Goal: Task Accomplishment & Management: Manage account settings

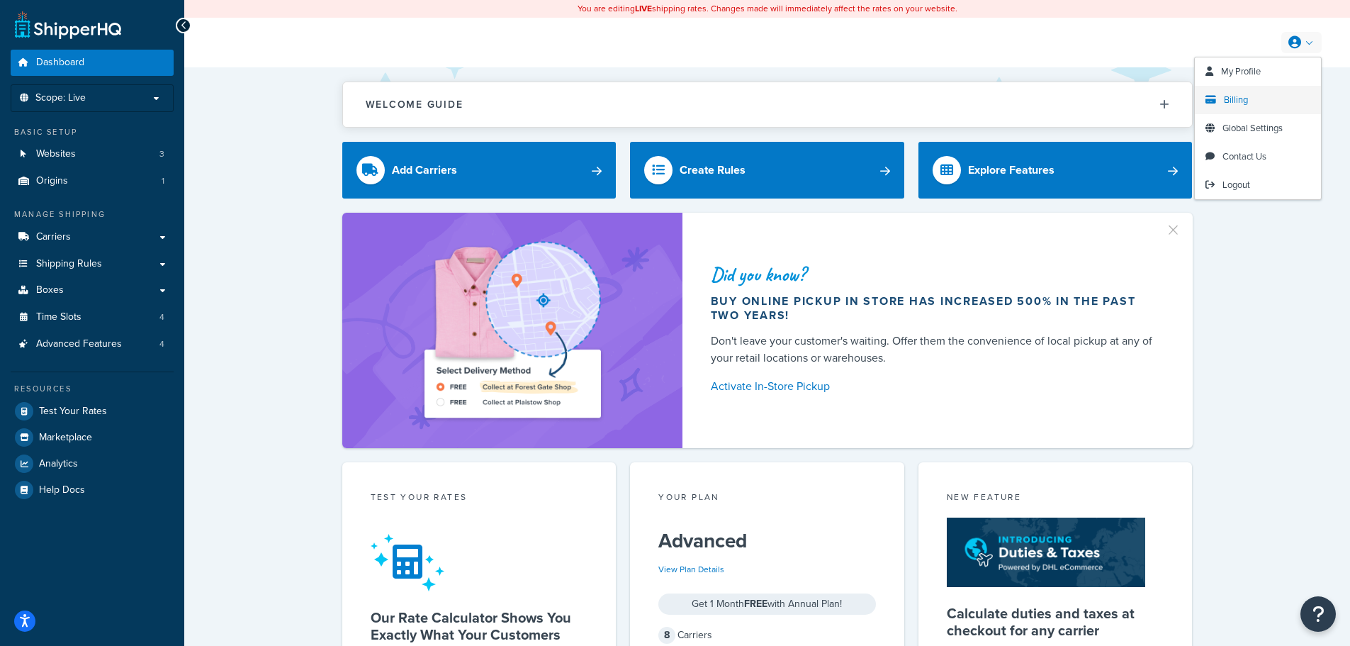
click at [1252, 94] on link "Billing" at bounding box center [1258, 100] width 126 height 28
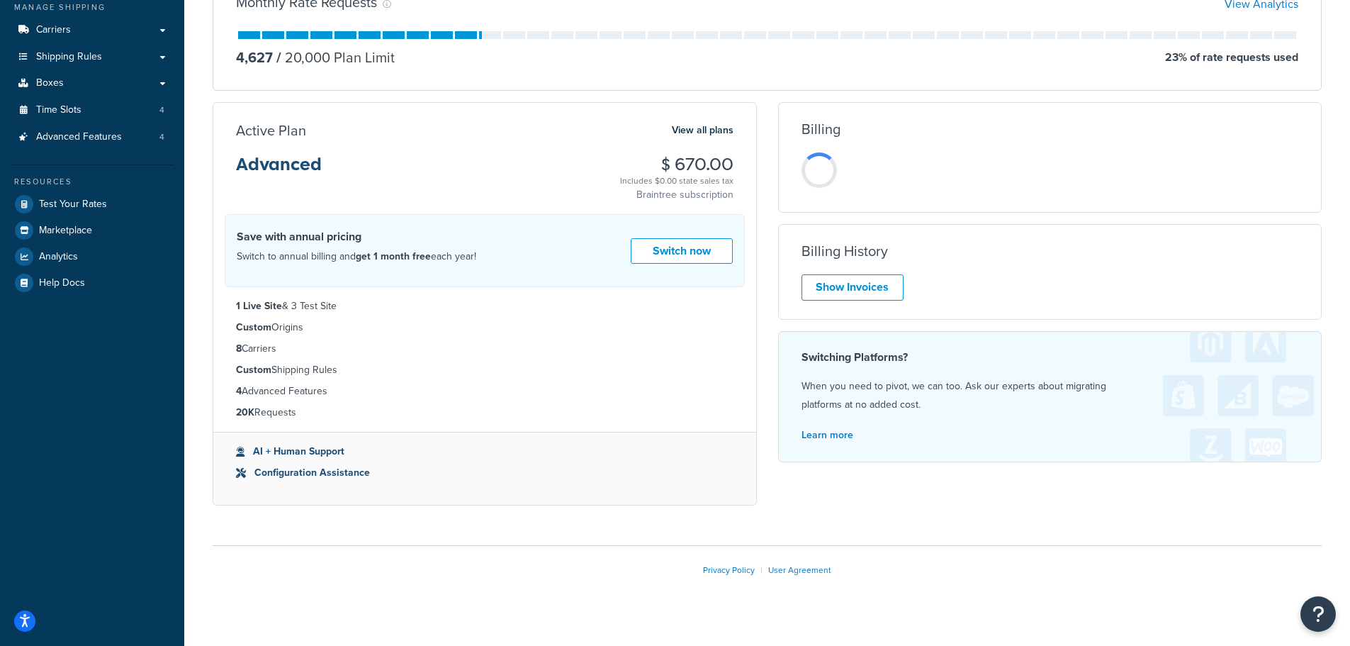
scroll to position [213, 0]
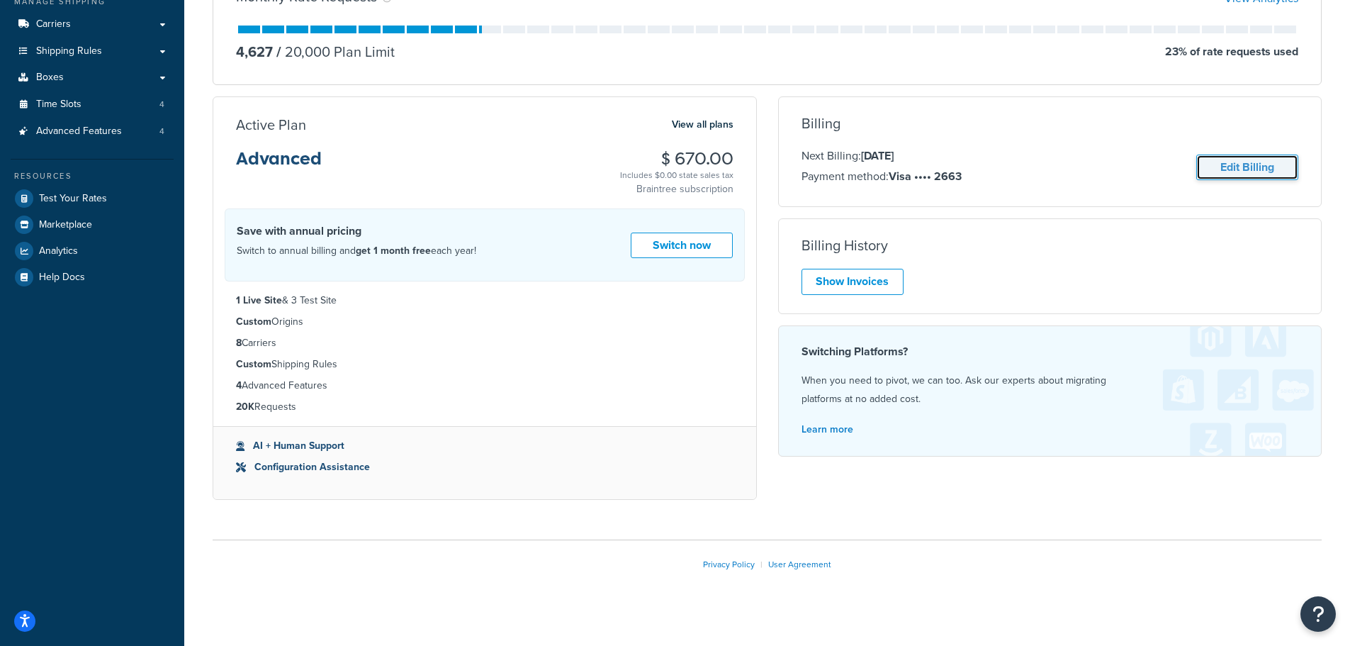
click at [1247, 160] on link "Edit Billing" at bounding box center [1247, 167] width 102 height 26
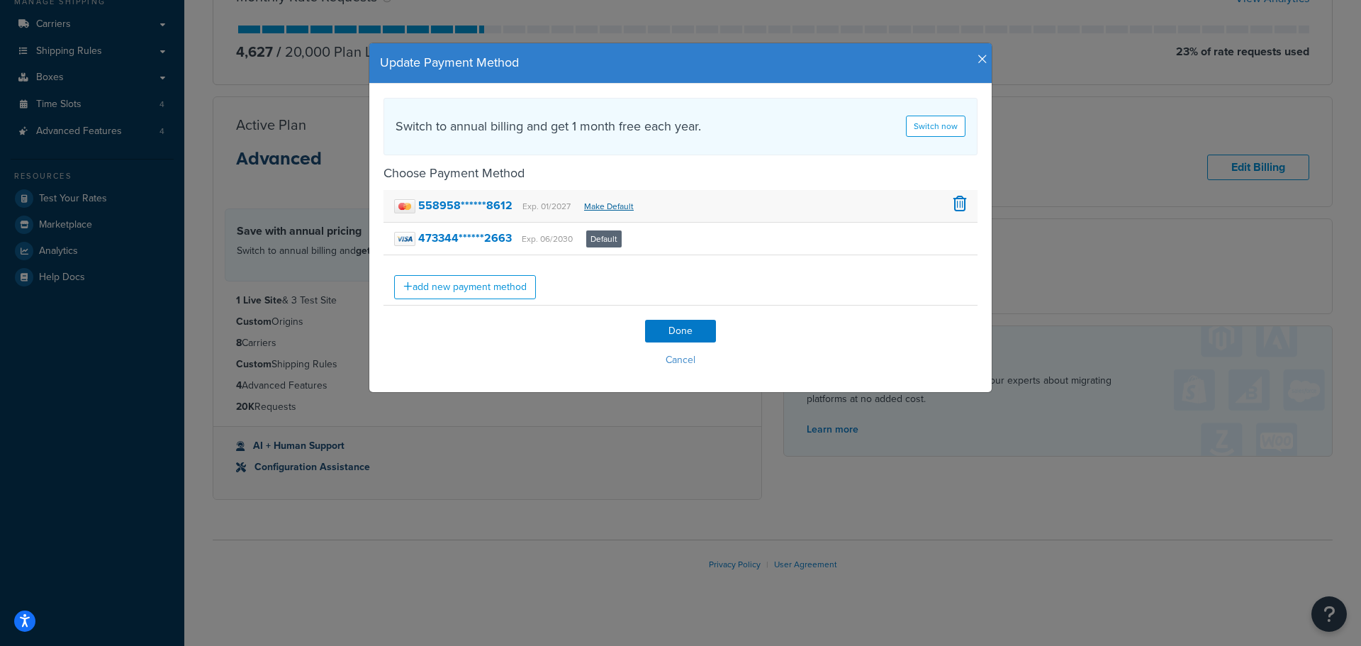
click at [606, 203] on link "Make Default" at bounding box center [609, 206] width 50 height 13
click at [595, 206] on link "Make Default" at bounding box center [609, 206] width 50 height 13
click at [454, 239] on strong "473344******2663" at bounding box center [465, 238] width 94 height 16
drag, startPoint x: 583, startPoint y: 206, endPoint x: 579, endPoint y: 196, distance: 11.2
click at [584, 203] on link "Make Default" at bounding box center [609, 206] width 50 height 13
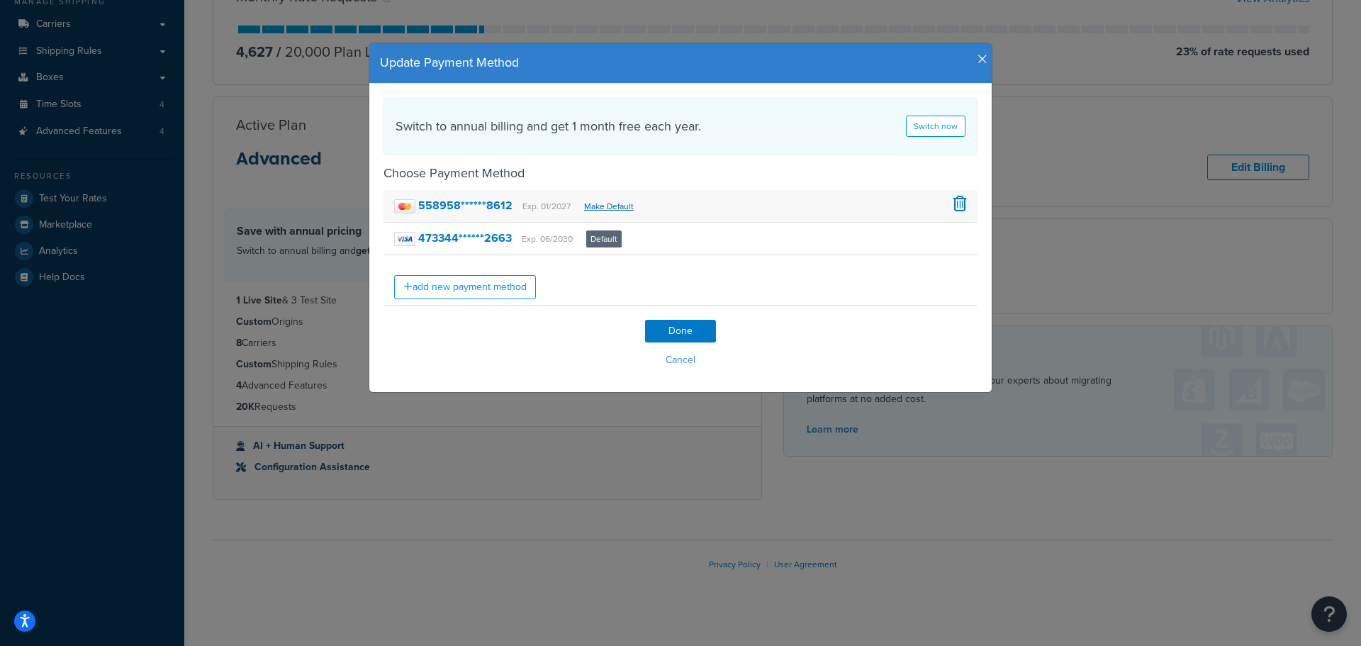
click at [588, 203] on link "Make Default" at bounding box center [609, 206] width 50 height 13
click at [500, 206] on strong "558958******8612" at bounding box center [465, 205] width 94 height 16
drag, startPoint x: 953, startPoint y: 237, endPoint x: 733, endPoint y: 48, distance: 290.5
click at [953, 237] on span at bounding box center [959, 236] width 13 height 16
click at [678, 327] on input "Done" at bounding box center [680, 331] width 71 height 23
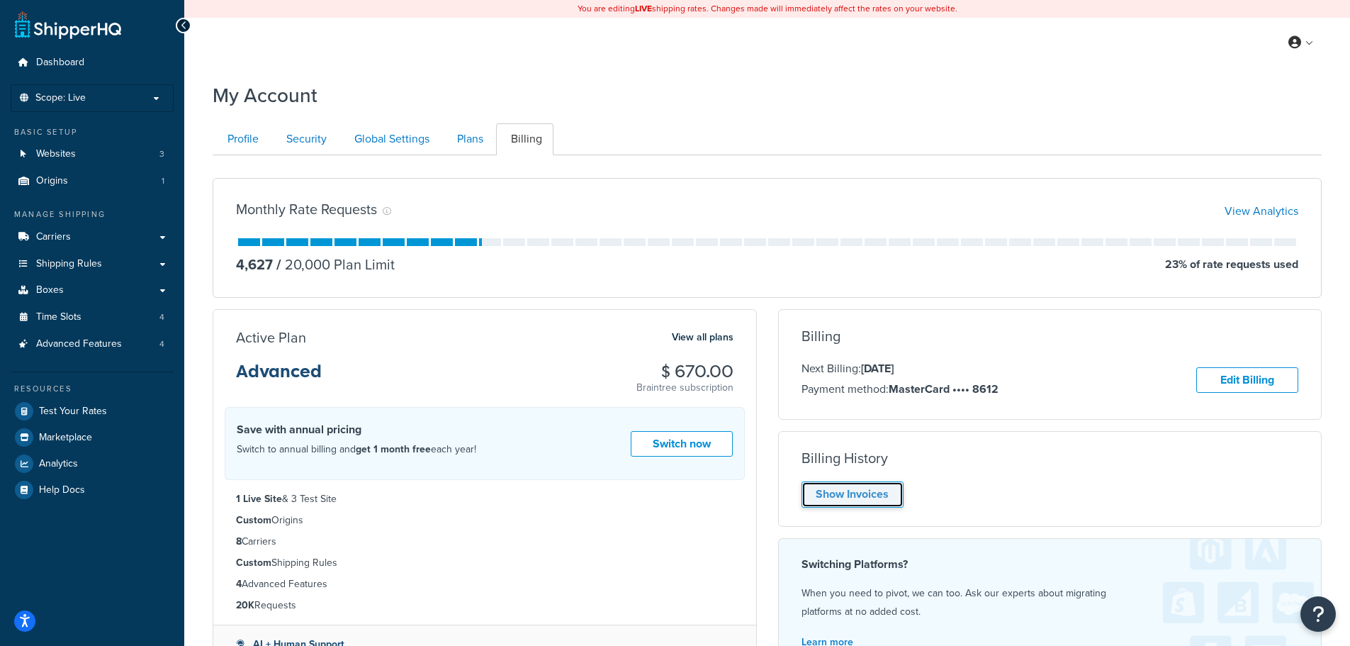
click at [878, 486] on link "Show Invoices" at bounding box center [852, 494] width 102 height 26
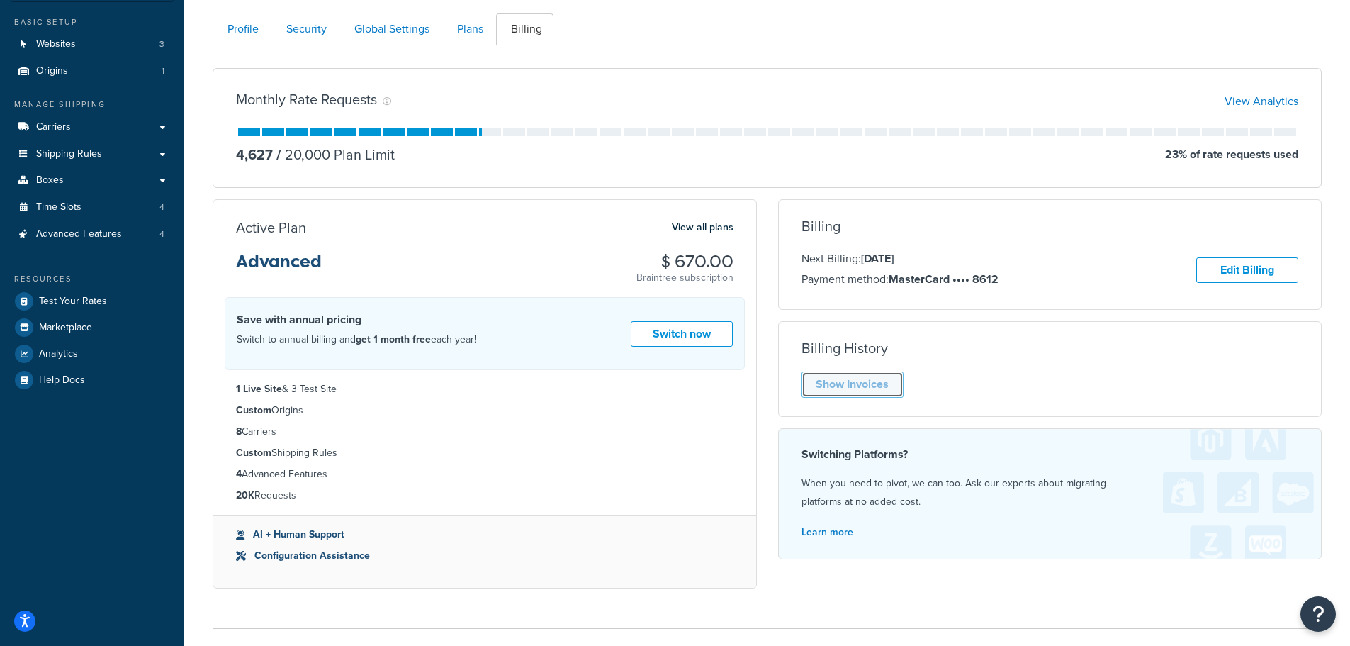
scroll to position [142, 0]
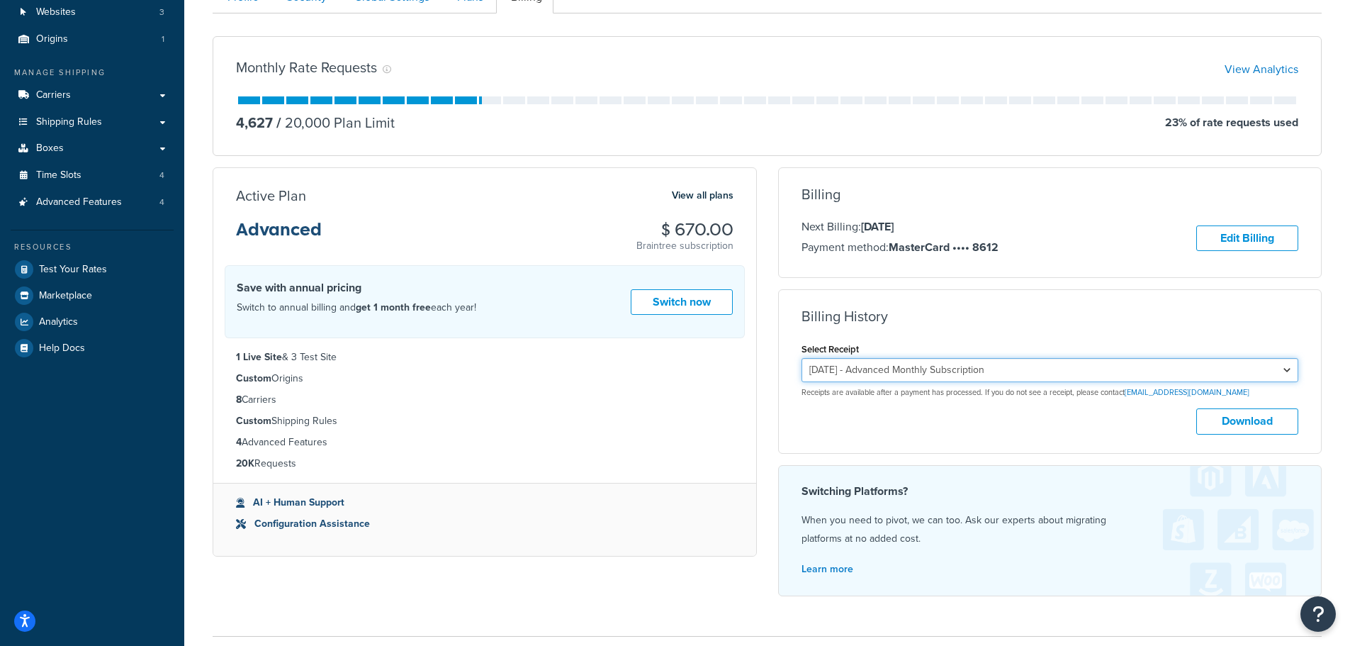
click at [962, 366] on select "September 7, 2025 - Advanced Monthly Subscription August 7, 2025 - Advanced Mon…" at bounding box center [1049, 370] width 497 height 24
